Goal: Find contact information: Find contact information

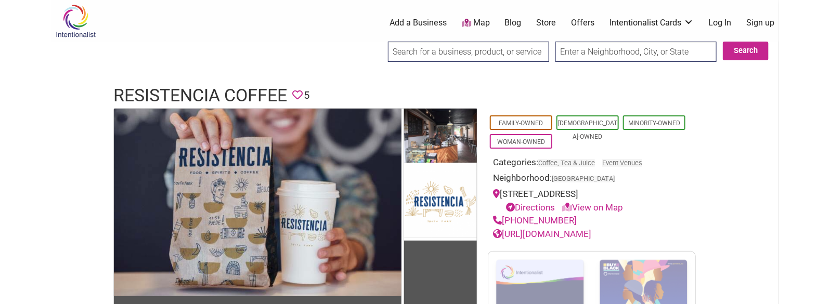
click at [208, 91] on h1 "Resistencia Coffee" at bounding box center [200, 95] width 174 height 25
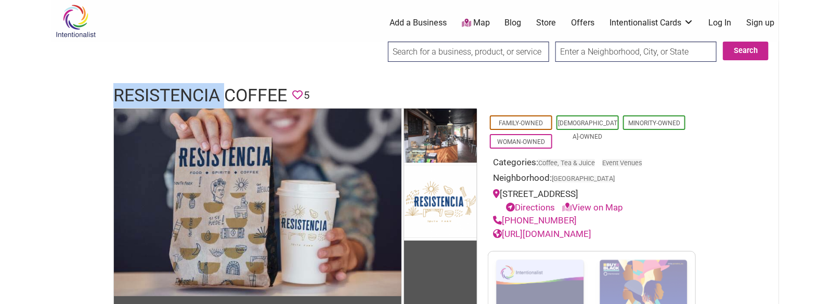
click at [208, 91] on h1 "Resistencia Coffee" at bounding box center [200, 95] width 174 height 25
copy h1 "Resistencia Coffee"
drag, startPoint x: 574, startPoint y: 219, endPoint x: 505, endPoint y: 216, distance: 69.3
click at [505, 216] on div "[PHONE_NUMBER]" at bounding box center [592, 221] width 198 height 14
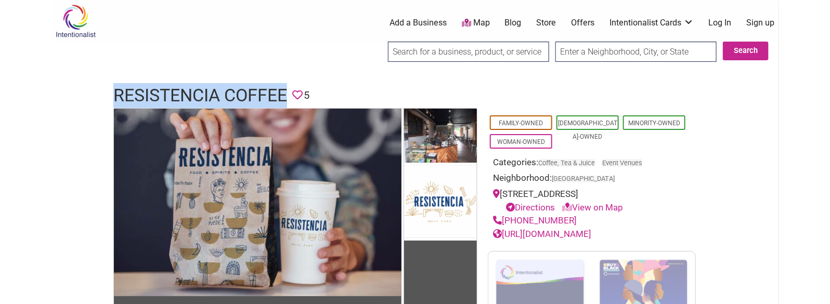
copy link "[PHONE_NUMBER]"
click at [259, 95] on h1 "Resistencia Coffee" at bounding box center [200, 95] width 174 height 25
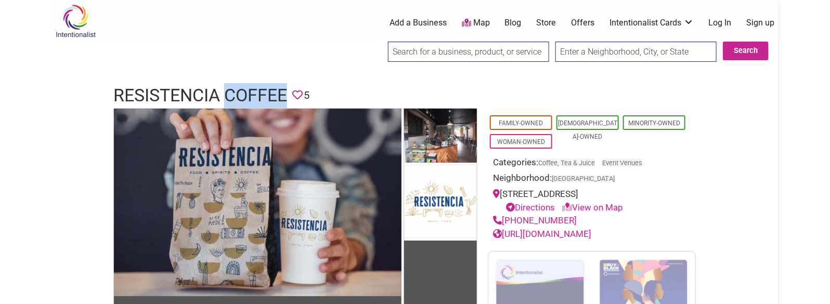
click at [259, 95] on h1 "Resistencia Coffee" at bounding box center [200, 95] width 174 height 25
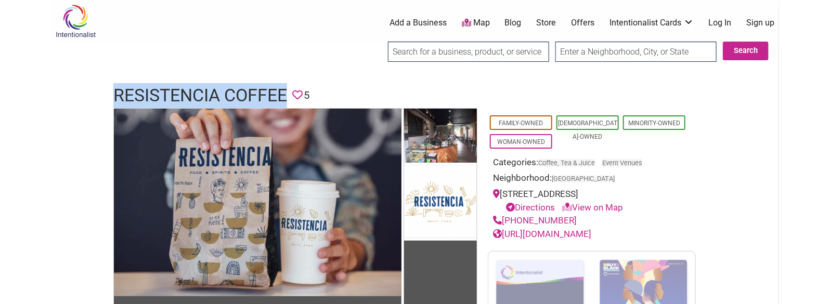
click at [259, 95] on h1 "Resistencia Coffee" at bounding box center [200, 95] width 174 height 25
